Goal: Task Accomplishment & Management: Manage account settings

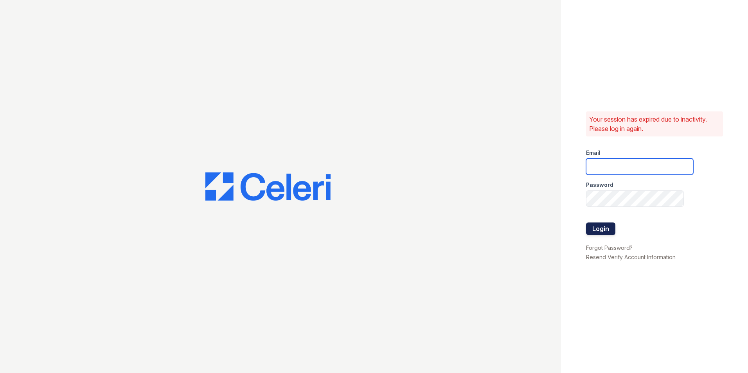
type input "vistas.am@cafmanagement.com"
click at [599, 229] on button "Login" at bounding box center [600, 229] width 29 height 13
